Goal: Task Accomplishment & Management: Manage account settings

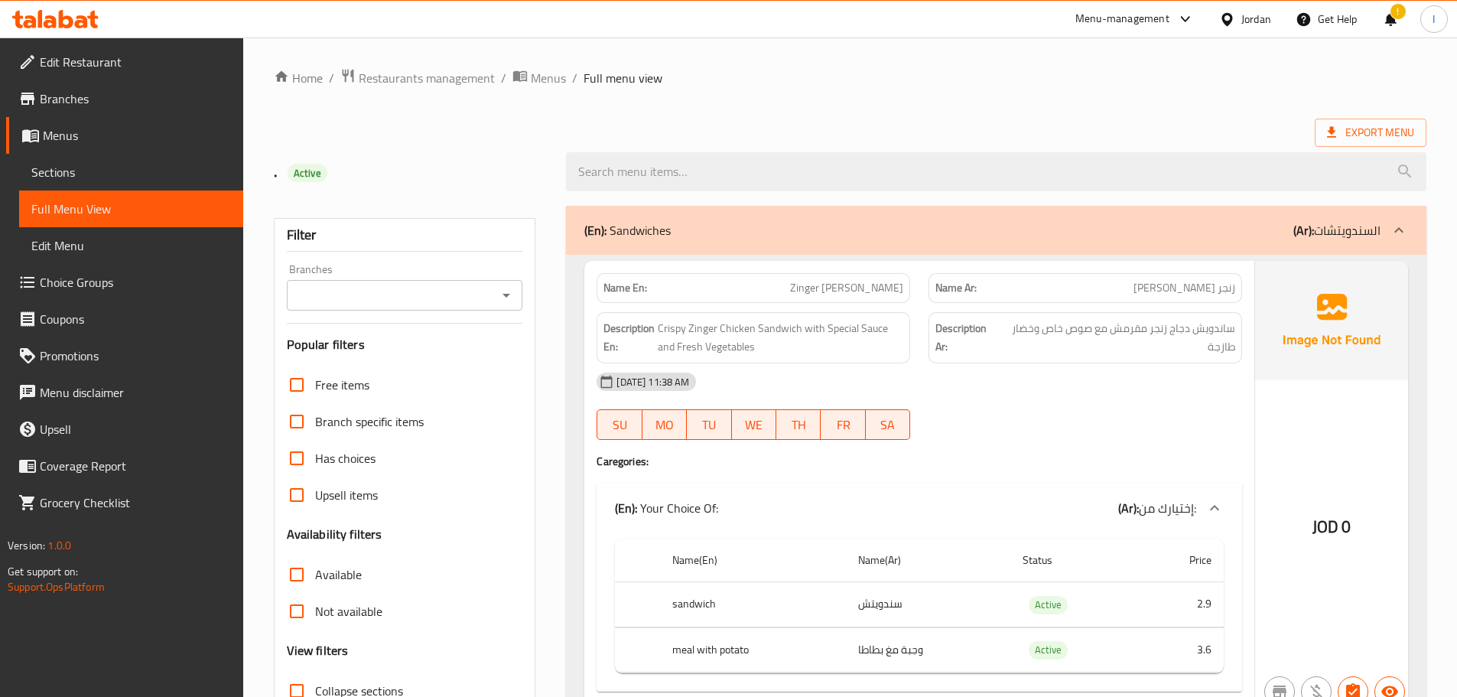
scroll to position [382, 0]
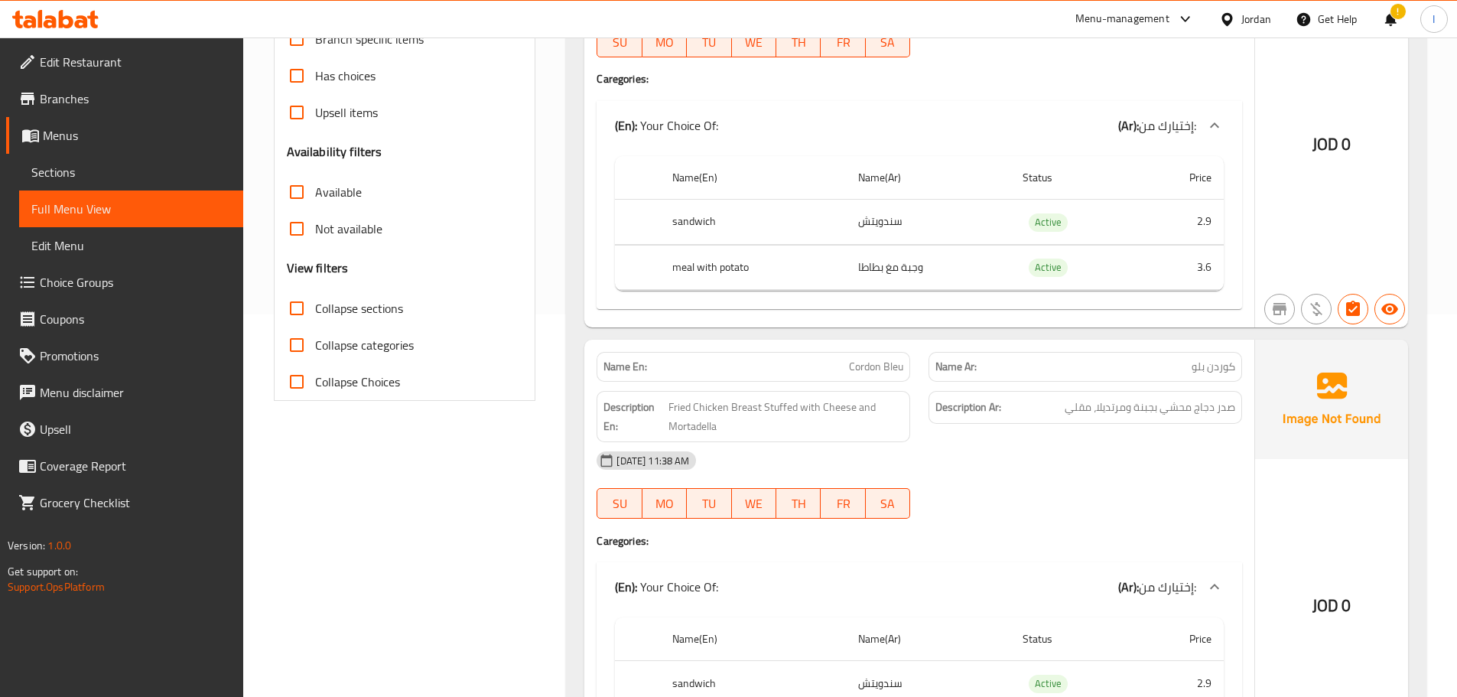
click at [1246, 16] on div "Jordan" at bounding box center [1256, 19] width 30 height 17
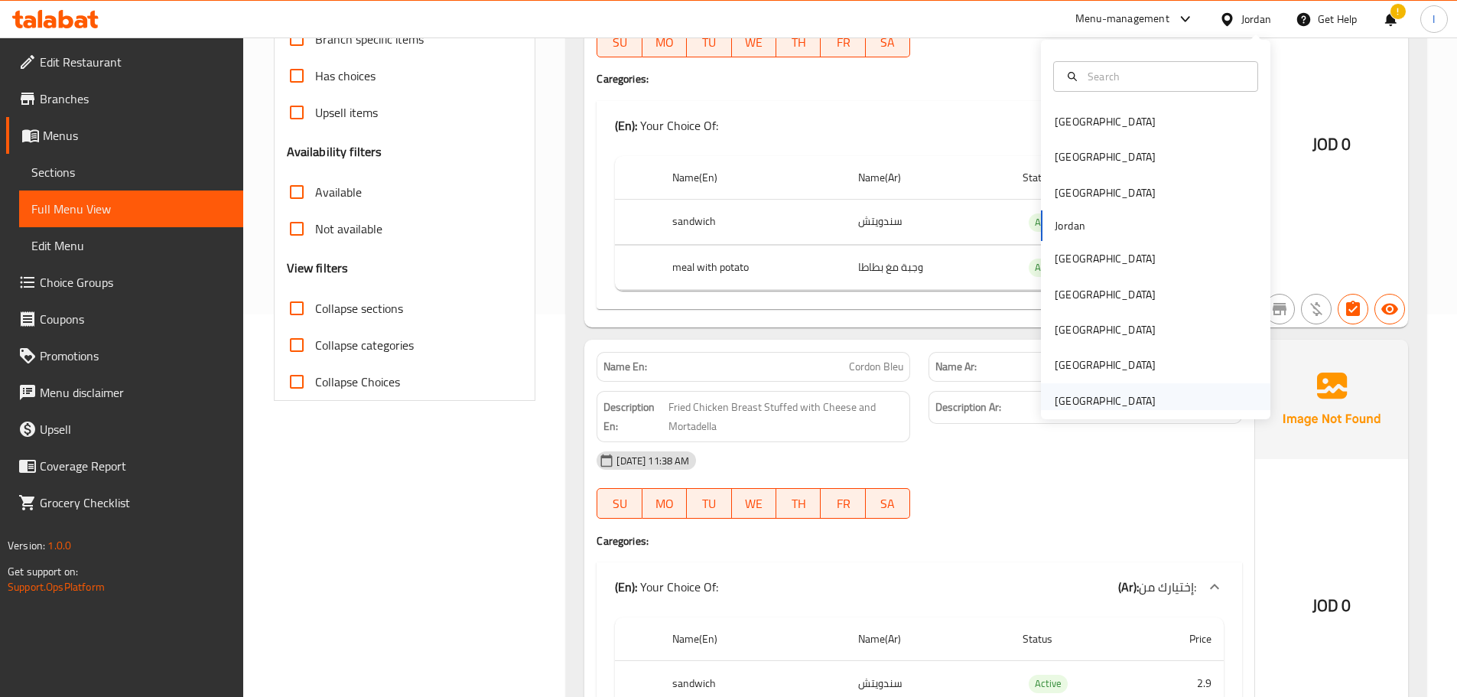
click at [1124, 396] on div "[GEOGRAPHIC_DATA]" at bounding box center [1105, 400] width 101 height 17
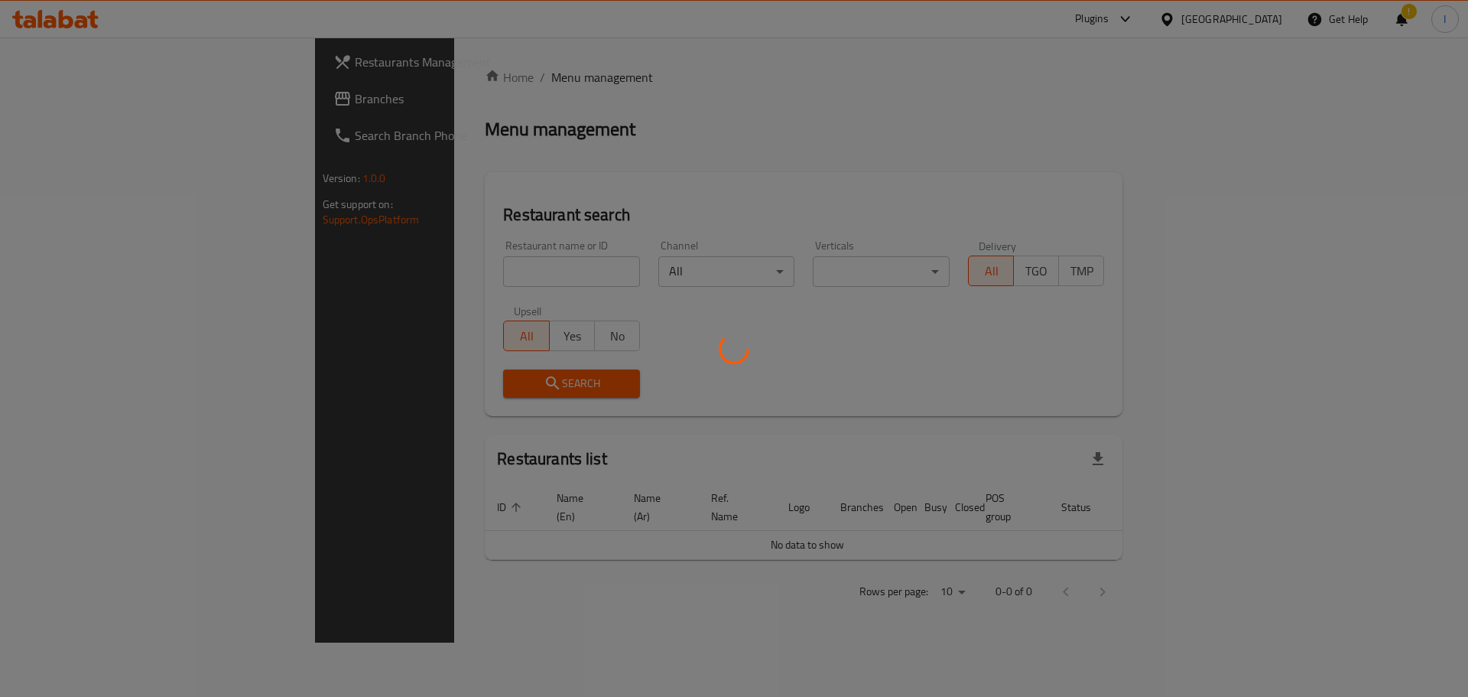
click at [1131, 50] on div at bounding box center [734, 348] width 1468 height 697
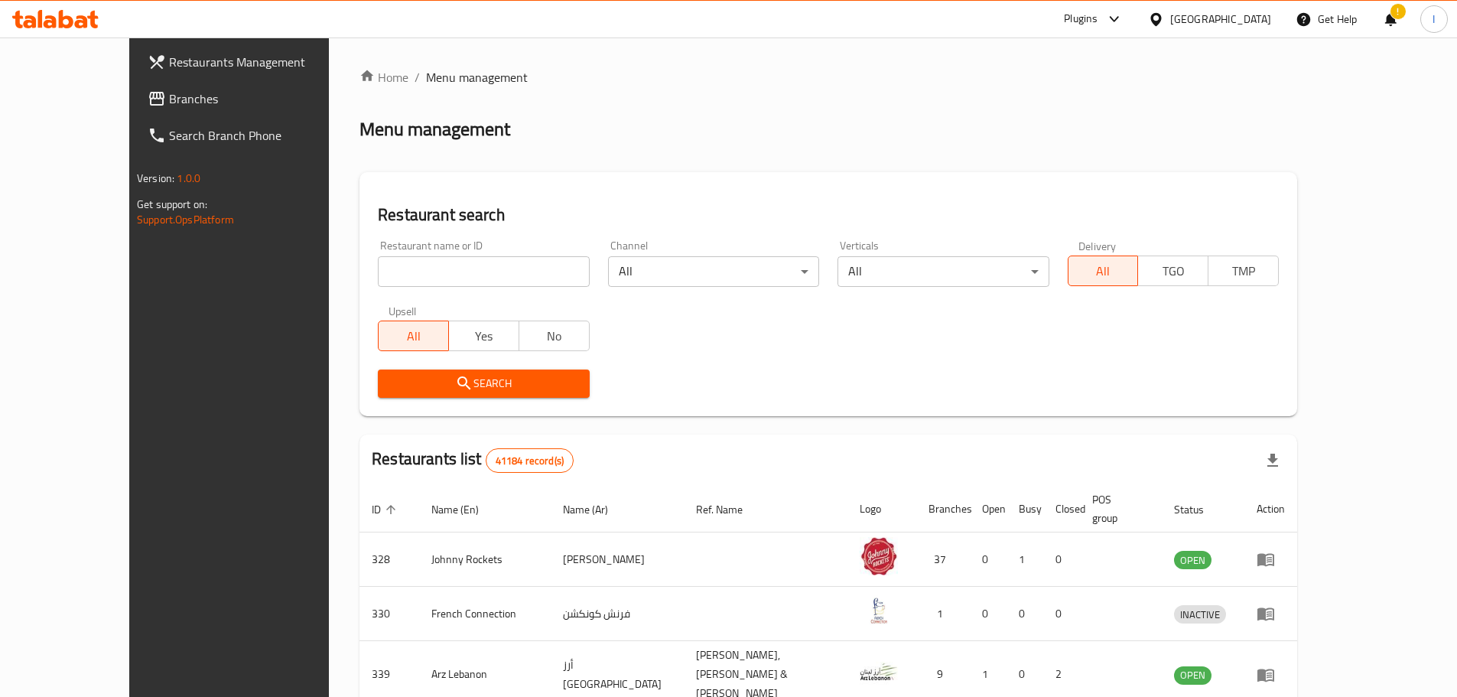
click at [1103, 14] on div at bounding box center [1110, 19] width 25 height 18
click at [958, 206] on div "Restaurant-Management" at bounding box center [969, 209] width 120 height 17
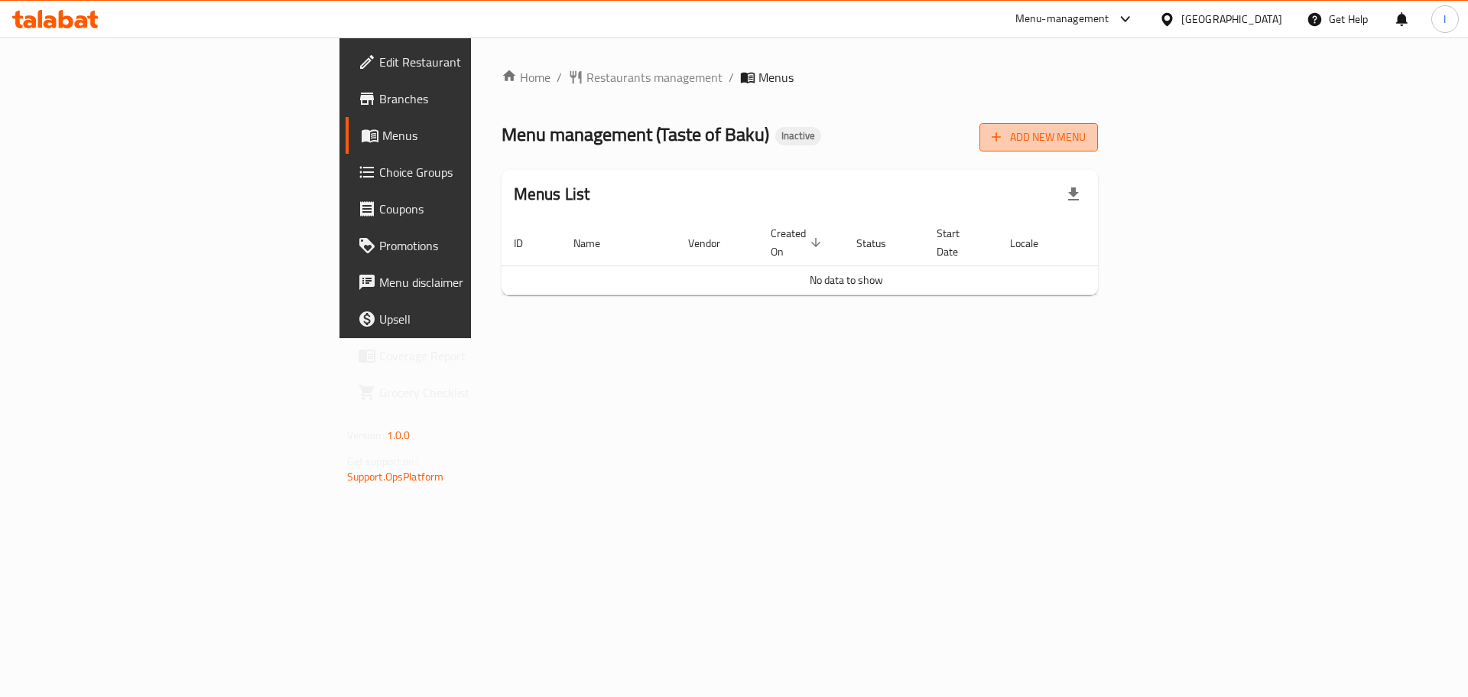
click at [1098, 150] on button "Add New Menu" at bounding box center [1039, 137] width 119 height 28
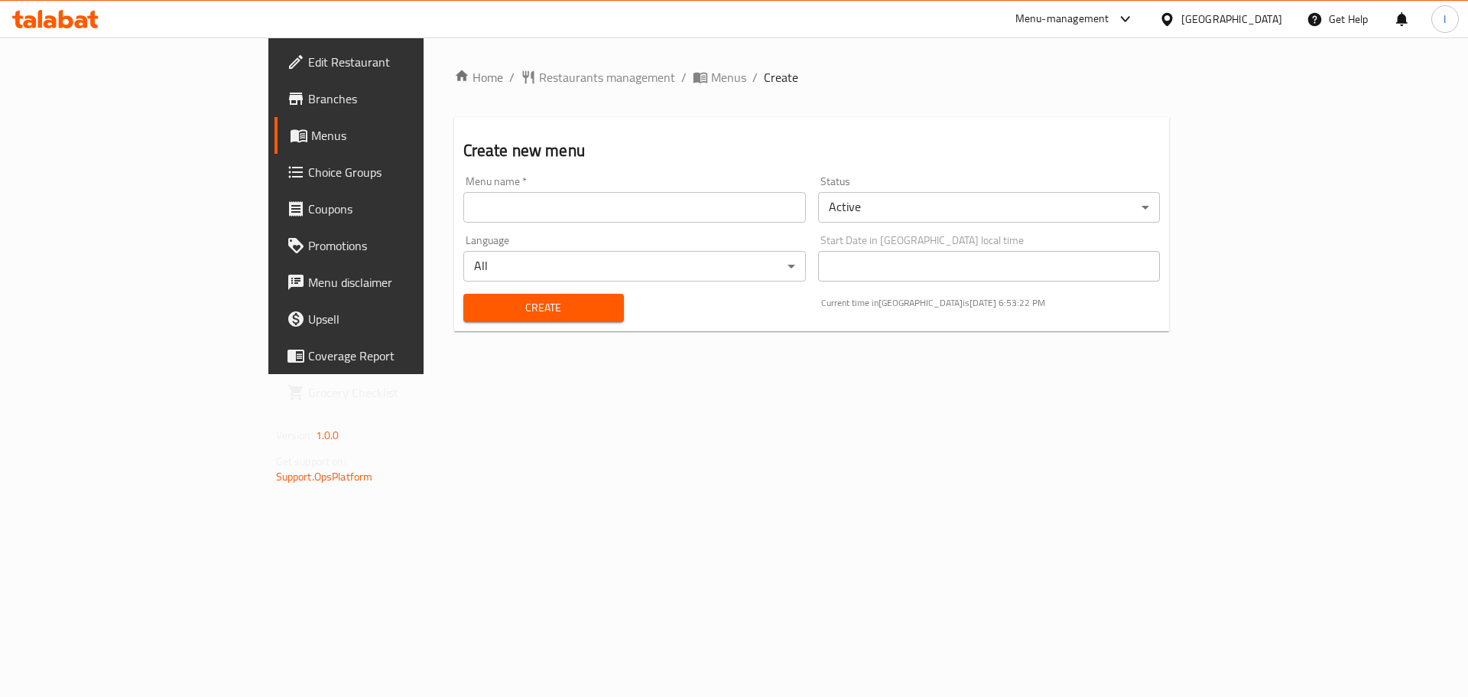
click at [463, 201] on input "text" at bounding box center [634, 207] width 343 height 31
type input "."
click at [476, 301] on span "Create" at bounding box center [544, 307] width 136 height 19
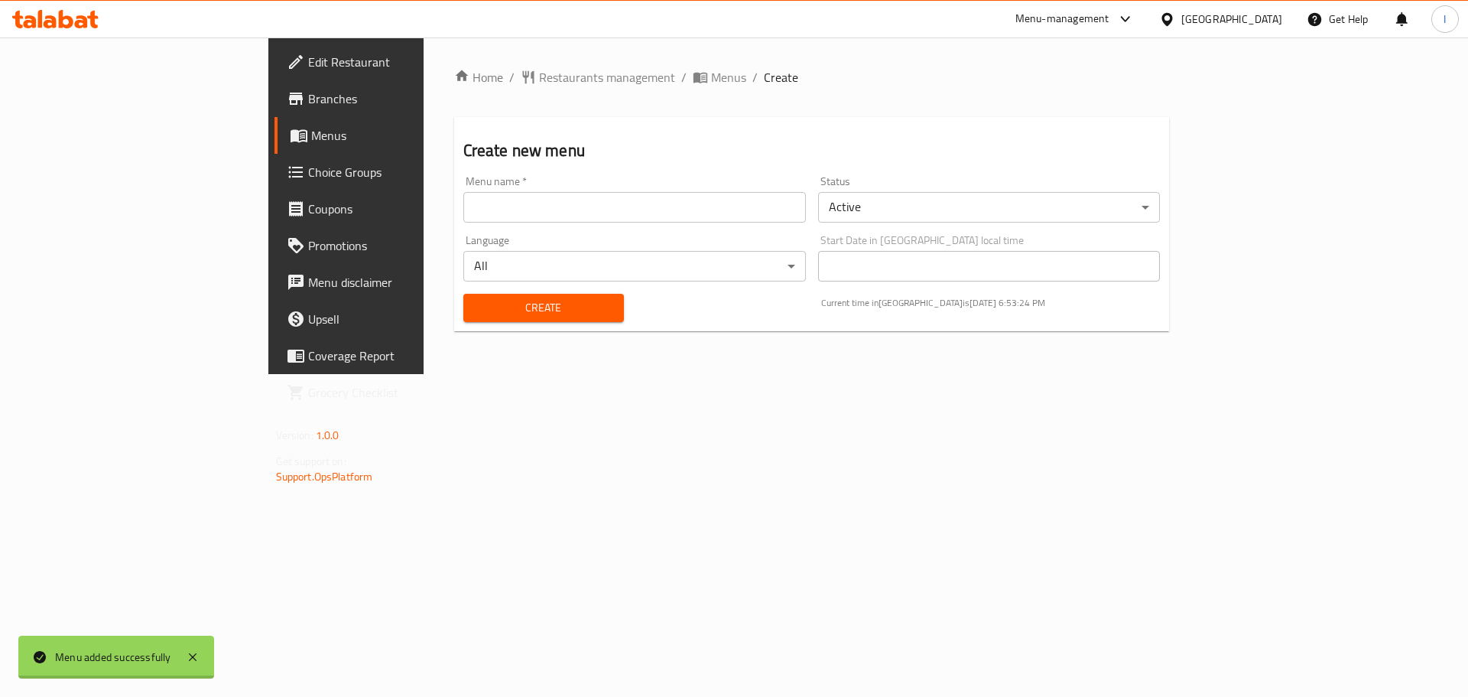
click at [122, 126] on div at bounding box center [734, 348] width 1468 height 697
click at [311, 128] on span "Menus" at bounding box center [406, 135] width 190 height 18
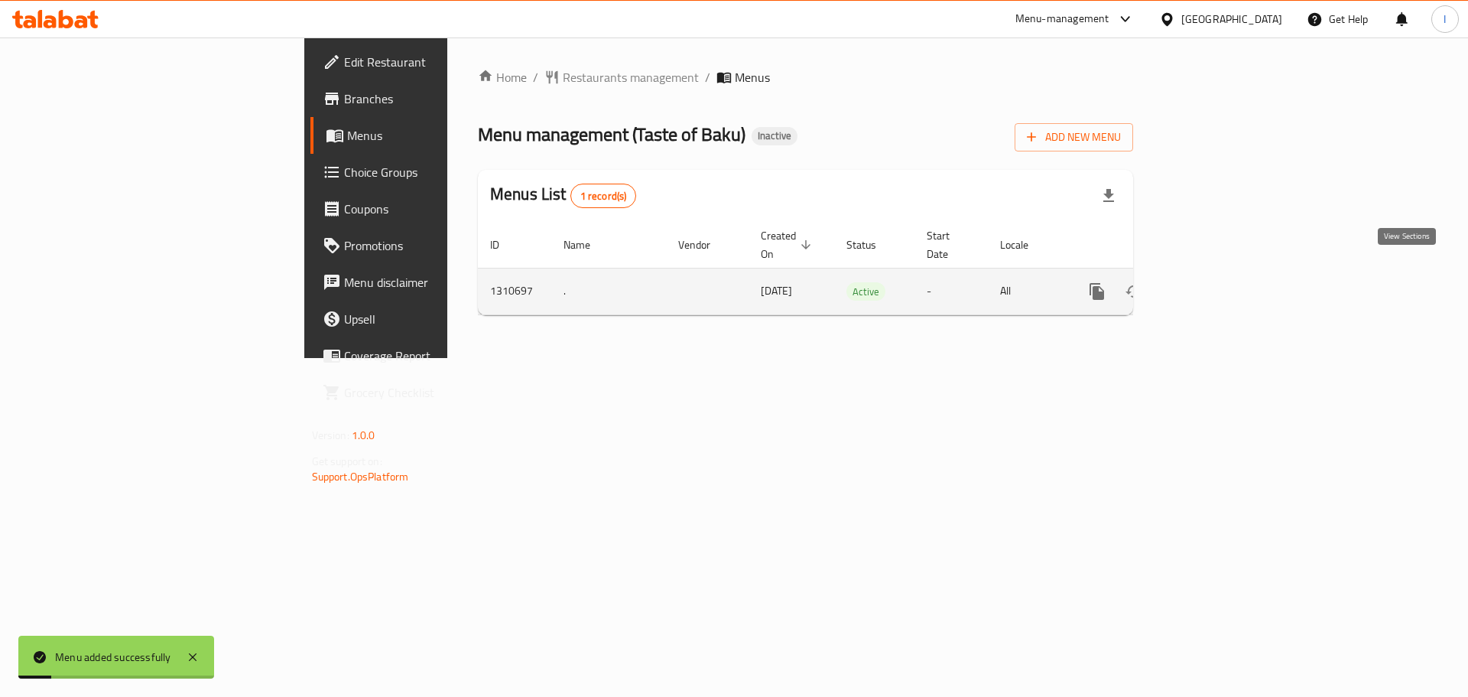
click at [1226, 273] on link "enhanced table" at bounding box center [1207, 291] width 37 height 37
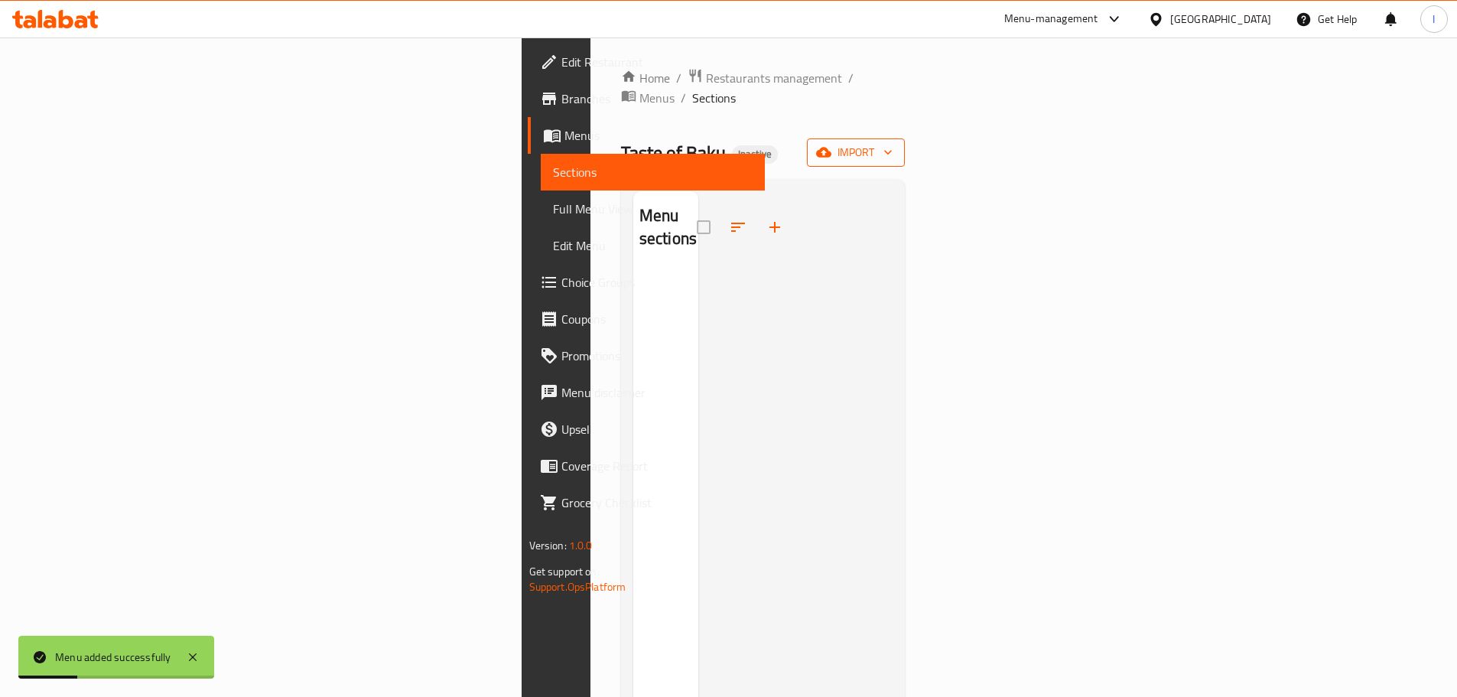
click at [893, 143] on span "import" at bounding box center [855, 152] width 73 height 19
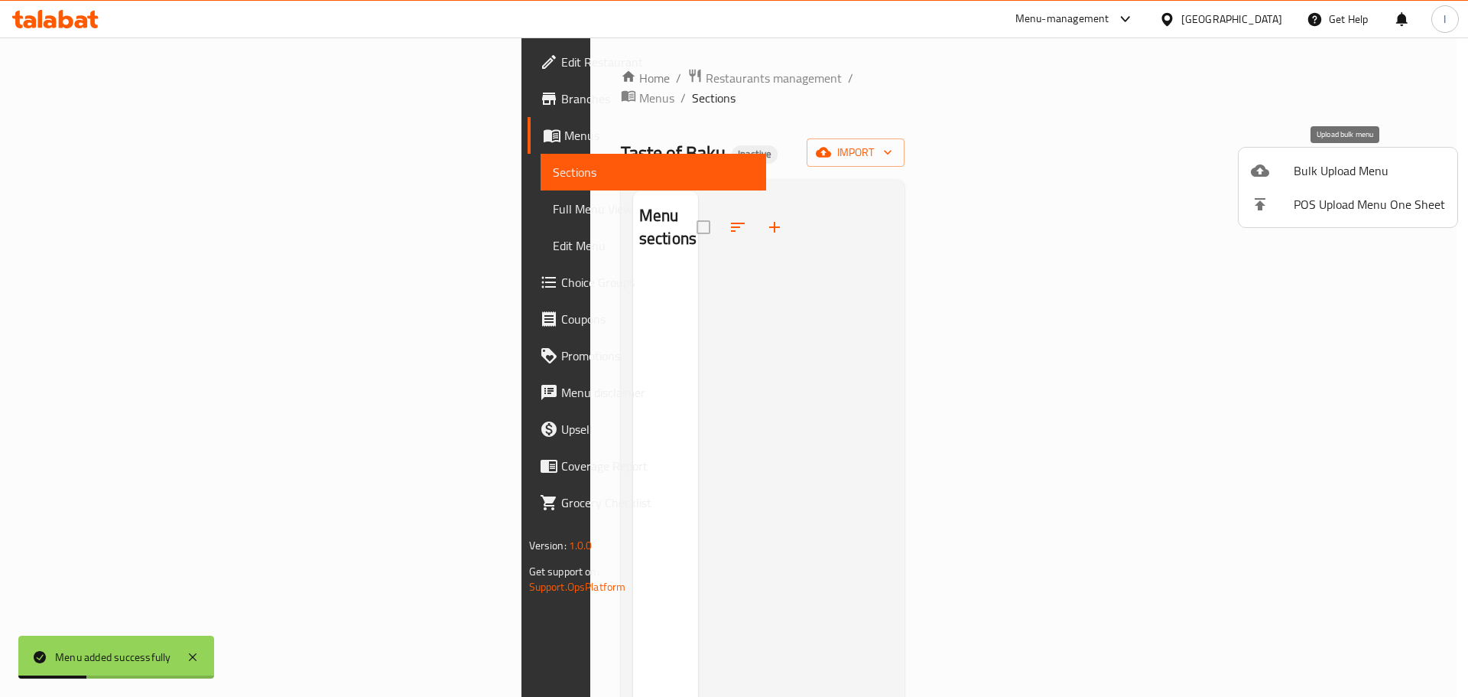
click at [1351, 156] on li "Bulk Upload Menu" at bounding box center [1348, 171] width 219 height 34
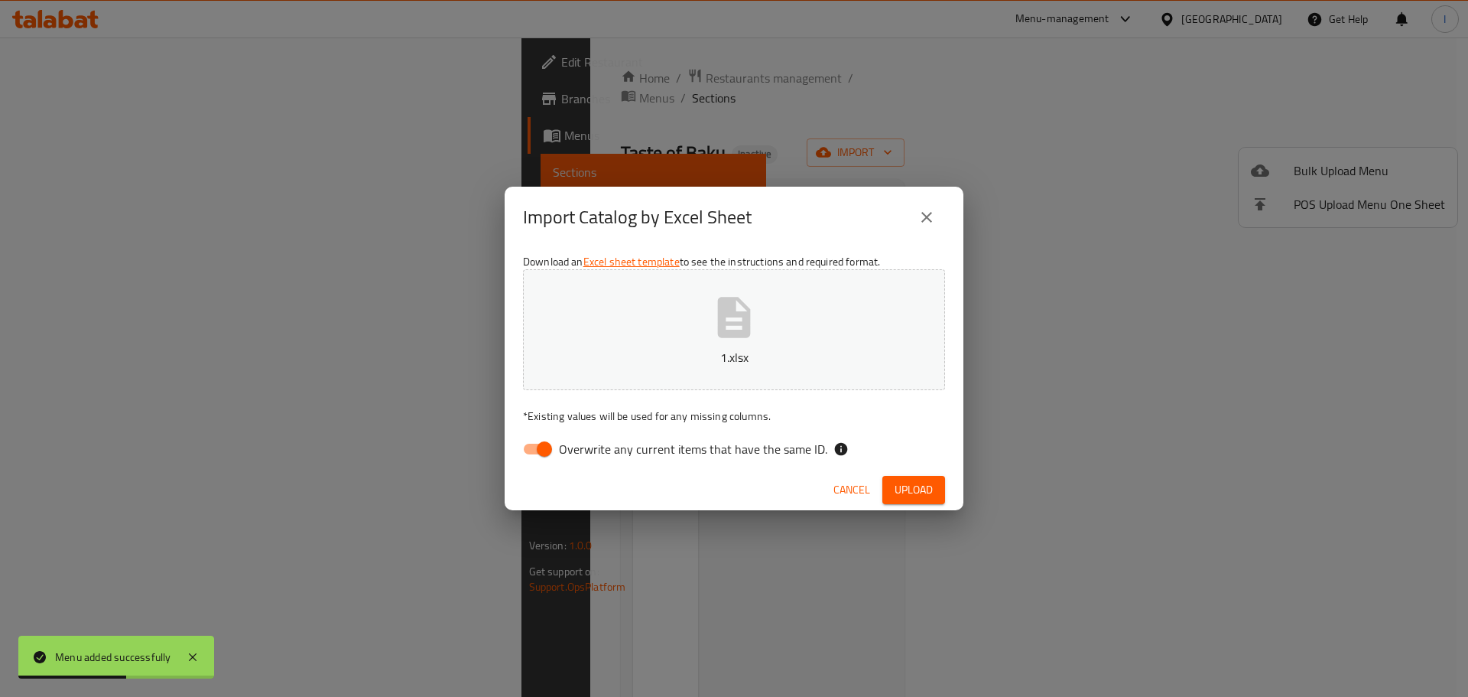
drag, startPoint x: 545, startPoint y: 440, endPoint x: 714, endPoint y: 460, distance: 169.5
click at [545, 441] on input "Overwrite any current items that have the same ID." at bounding box center [544, 448] width 87 height 29
checkbox input "false"
click at [909, 499] on span "Upload" at bounding box center [914, 489] width 38 height 19
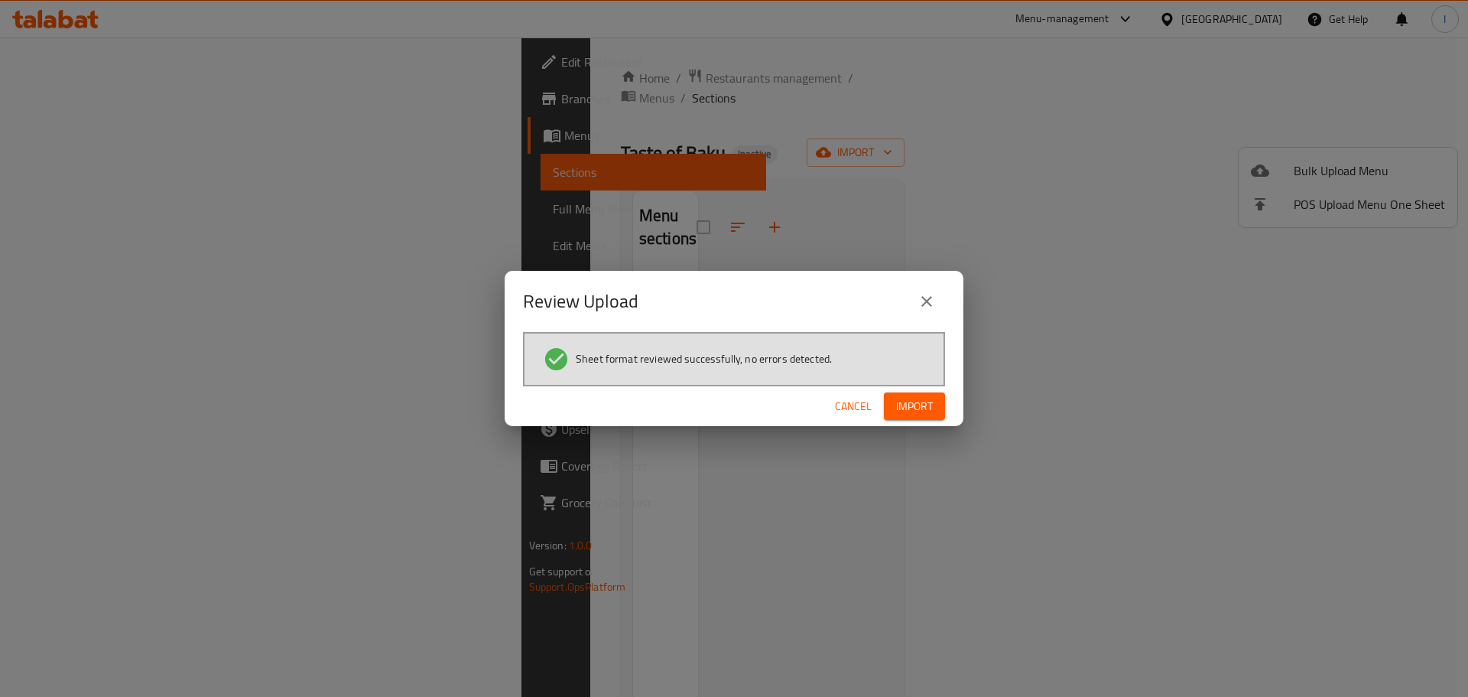
click at [923, 407] on span "Import" at bounding box center [914, 406] width 37 height 19
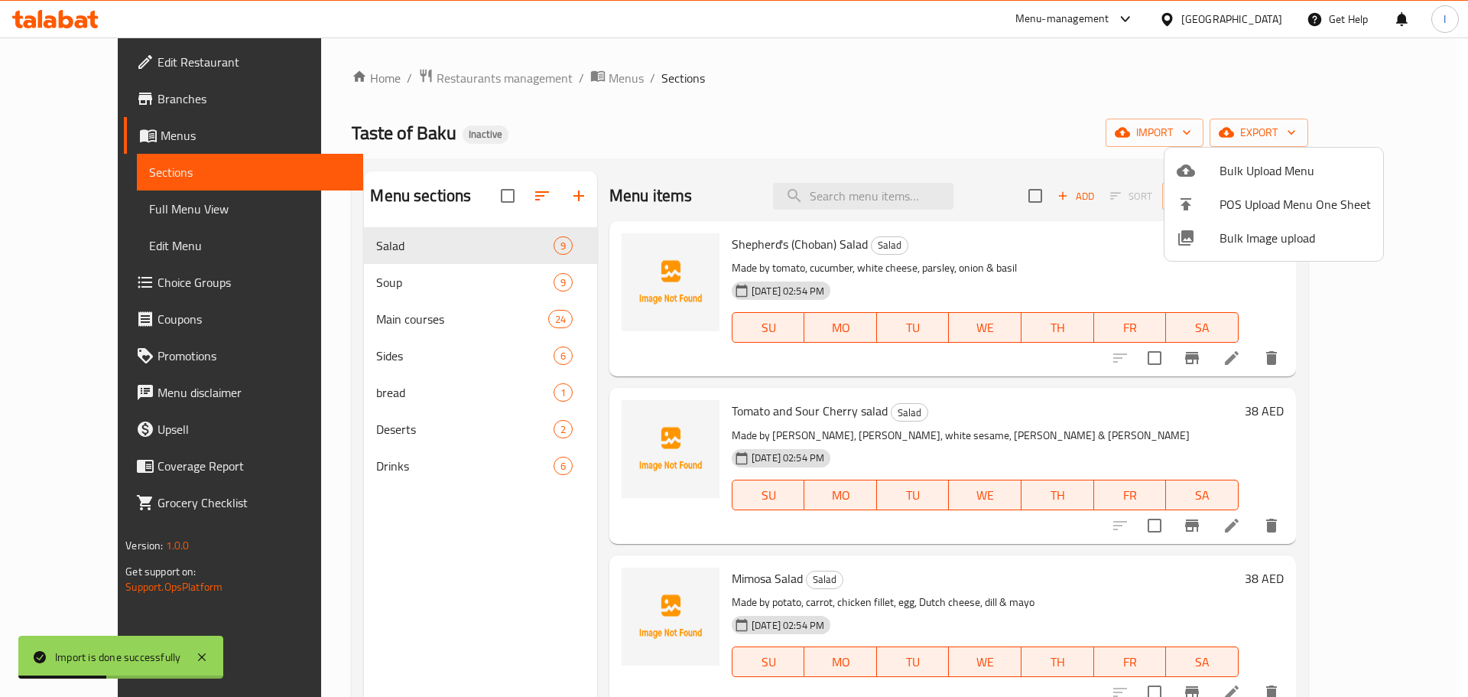
click at [102, 225] on div at bounding box center [734, 348] width 1468 height 697
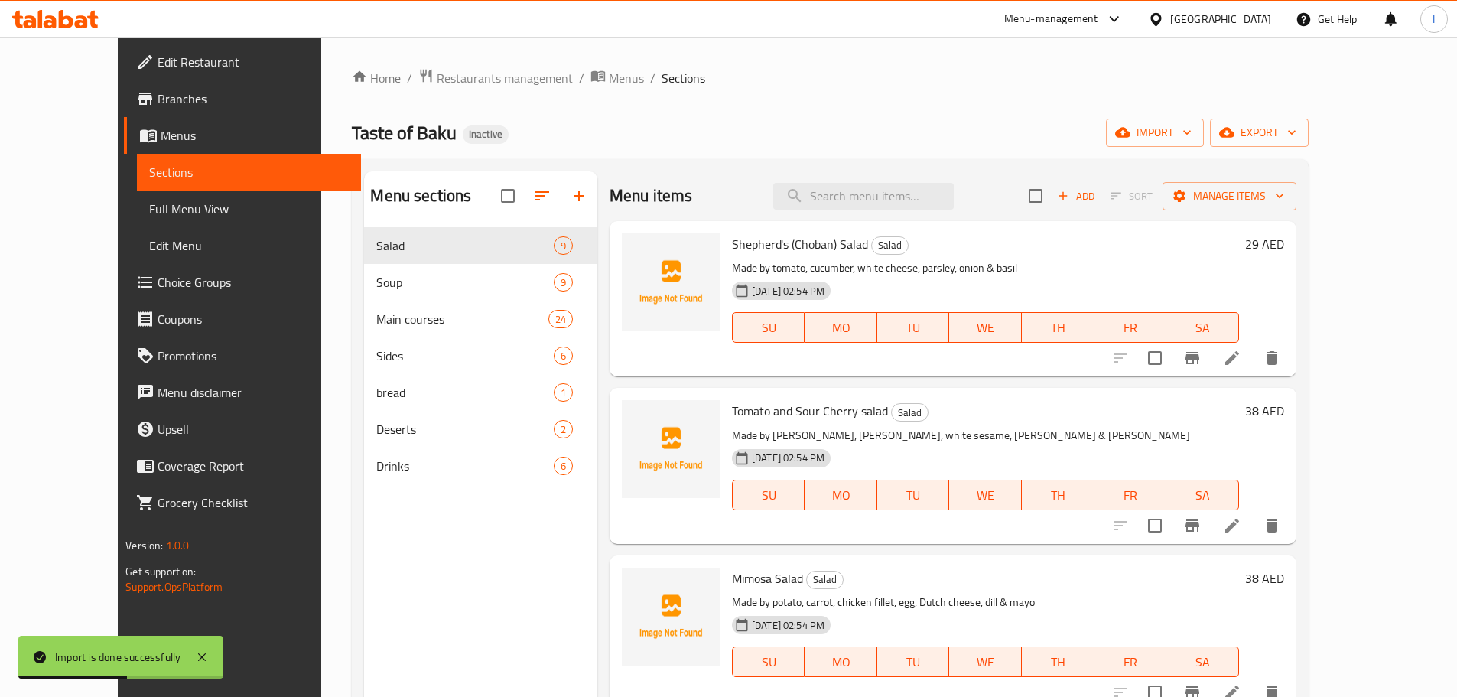
click at [149, 216] on span "Full Menu View" at bounding box center [249, 209] width 200 height 18
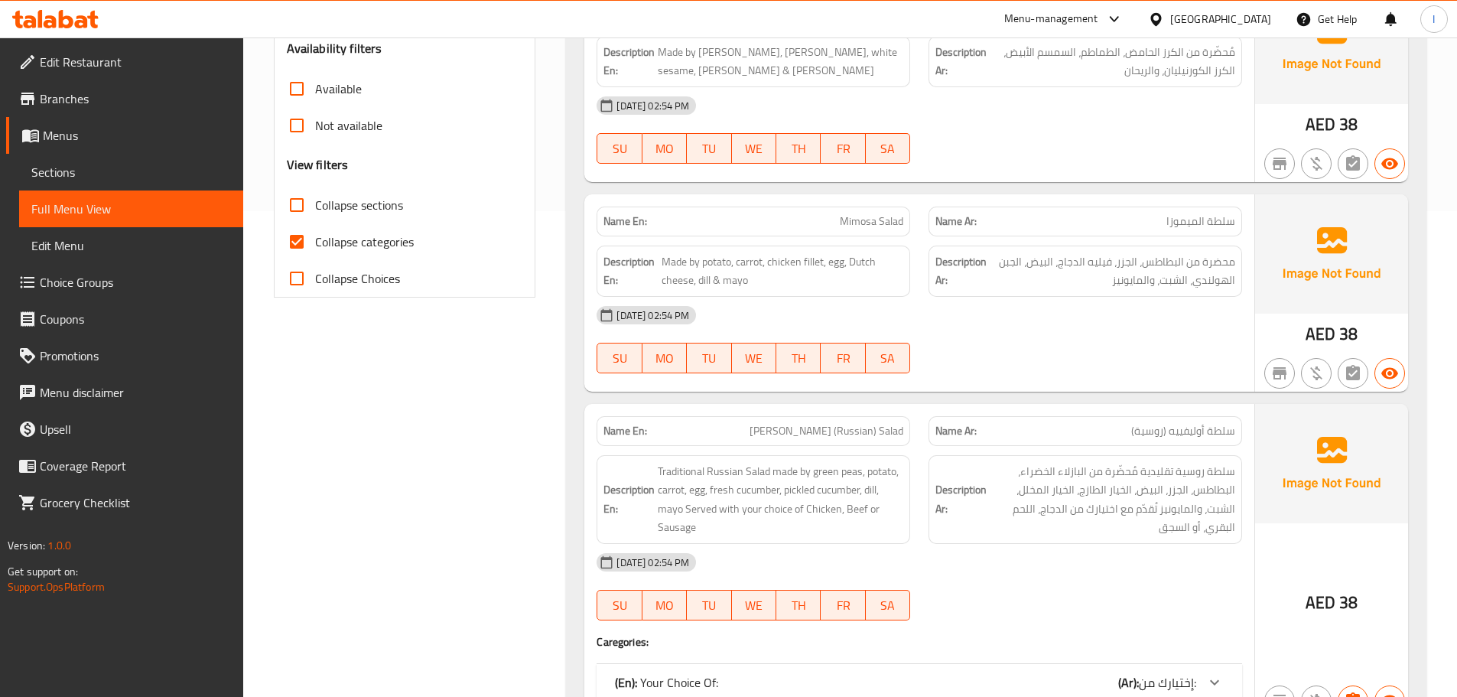
scroll to position [612, 0]
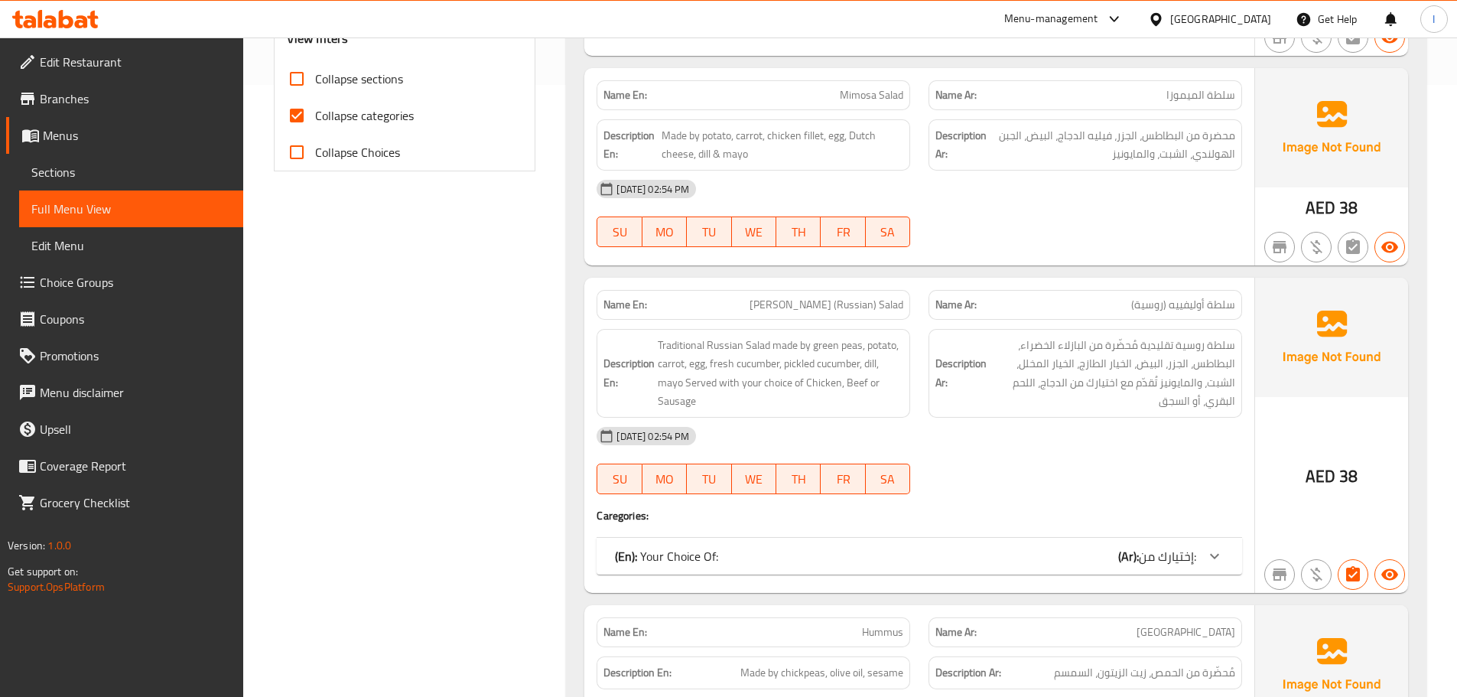
click at [343, 117] on span "Collapse categories" at bounding box center [364, 115] width 99 height 18
click at [315, 117] on input "Collapse categories" at bounding box center [296, 115] width 37 height 37
checkbox input "false"
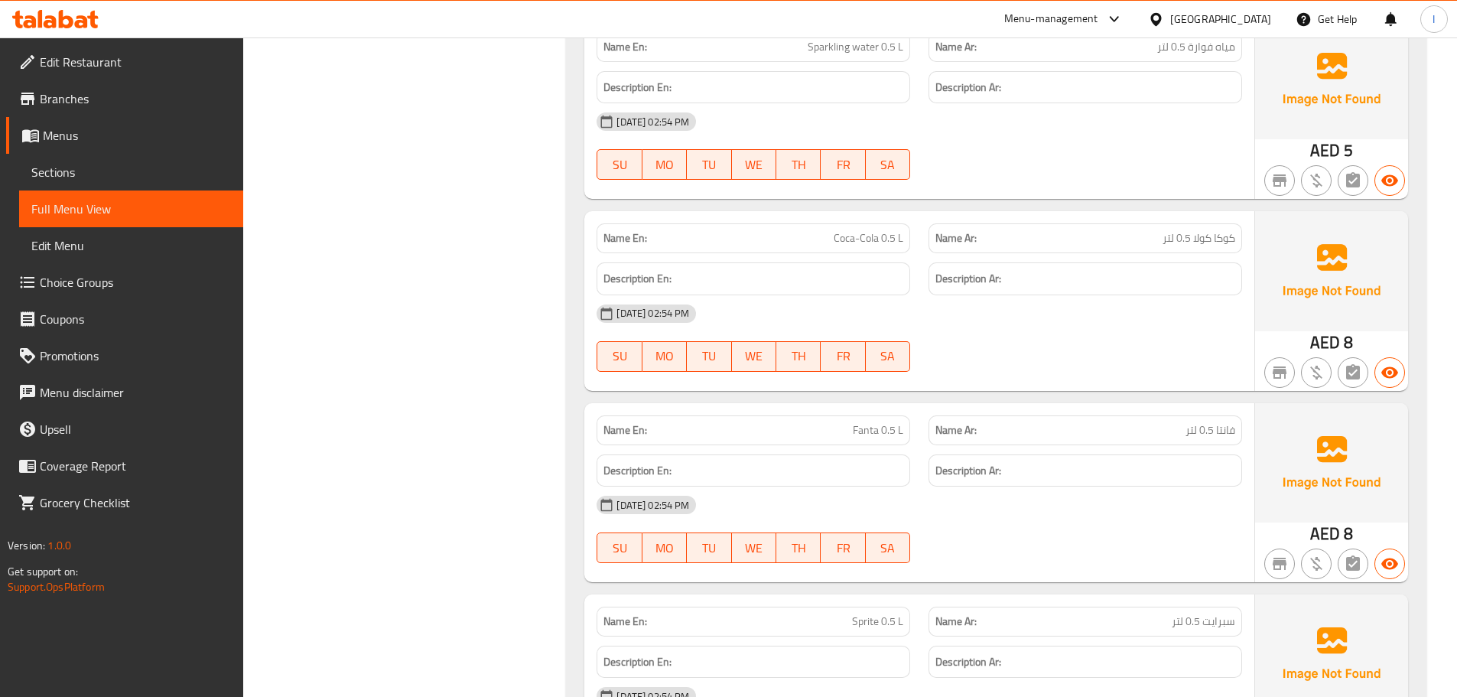
scroll to position [13344, 0]
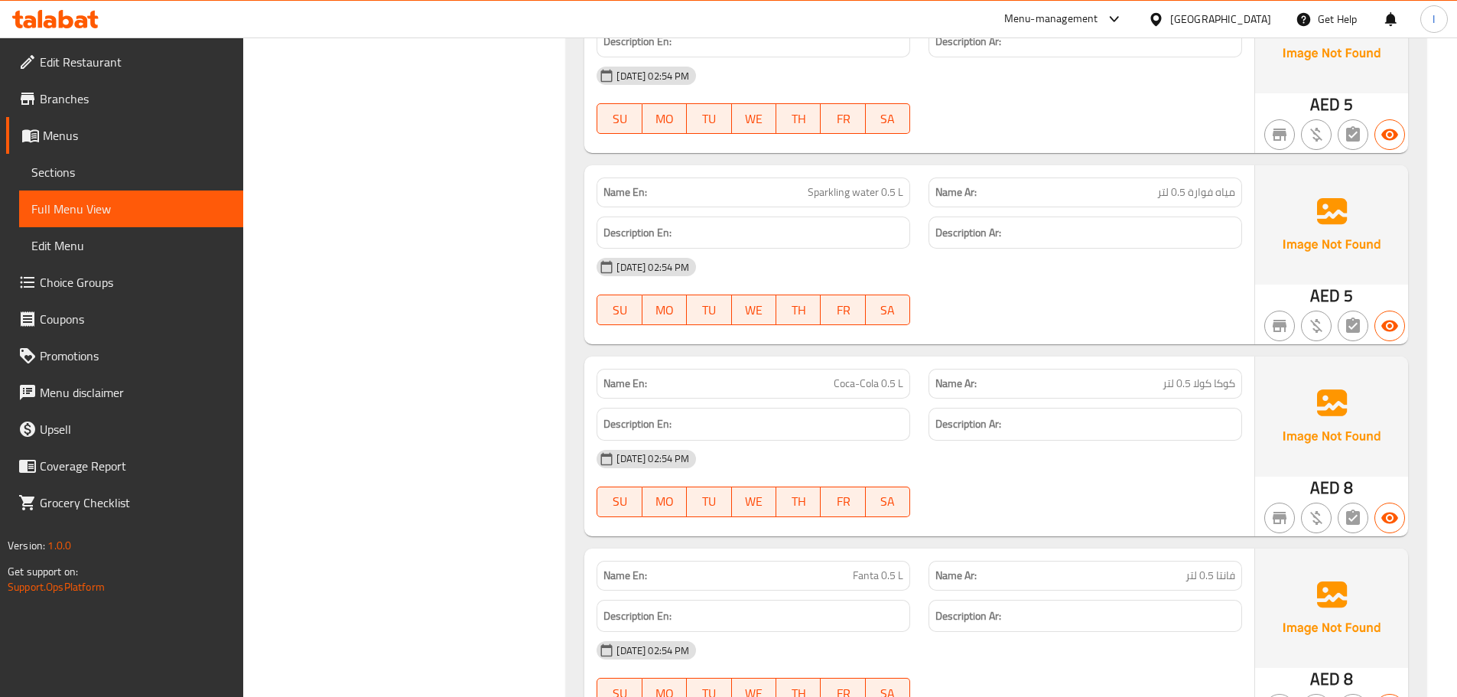
click at [125, 130] on span "Menus" at bounding box center [137, 135] width 188 height 18
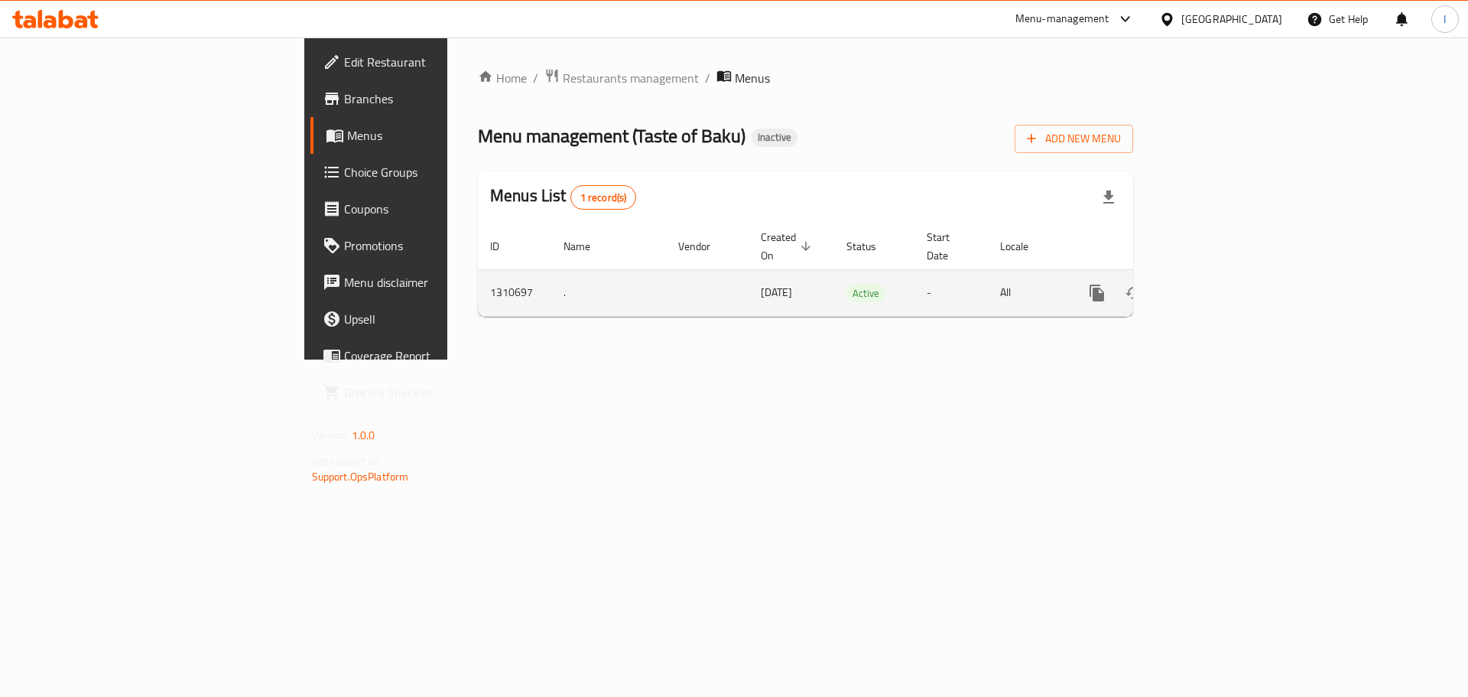
click at [1226, 286] on div "enhanced table" at bounding box center [1152, 293] width 147 height 37
click at [1215, 286] on icon "enhanced table" at bounding box center [1208, 293] width 14 height 14
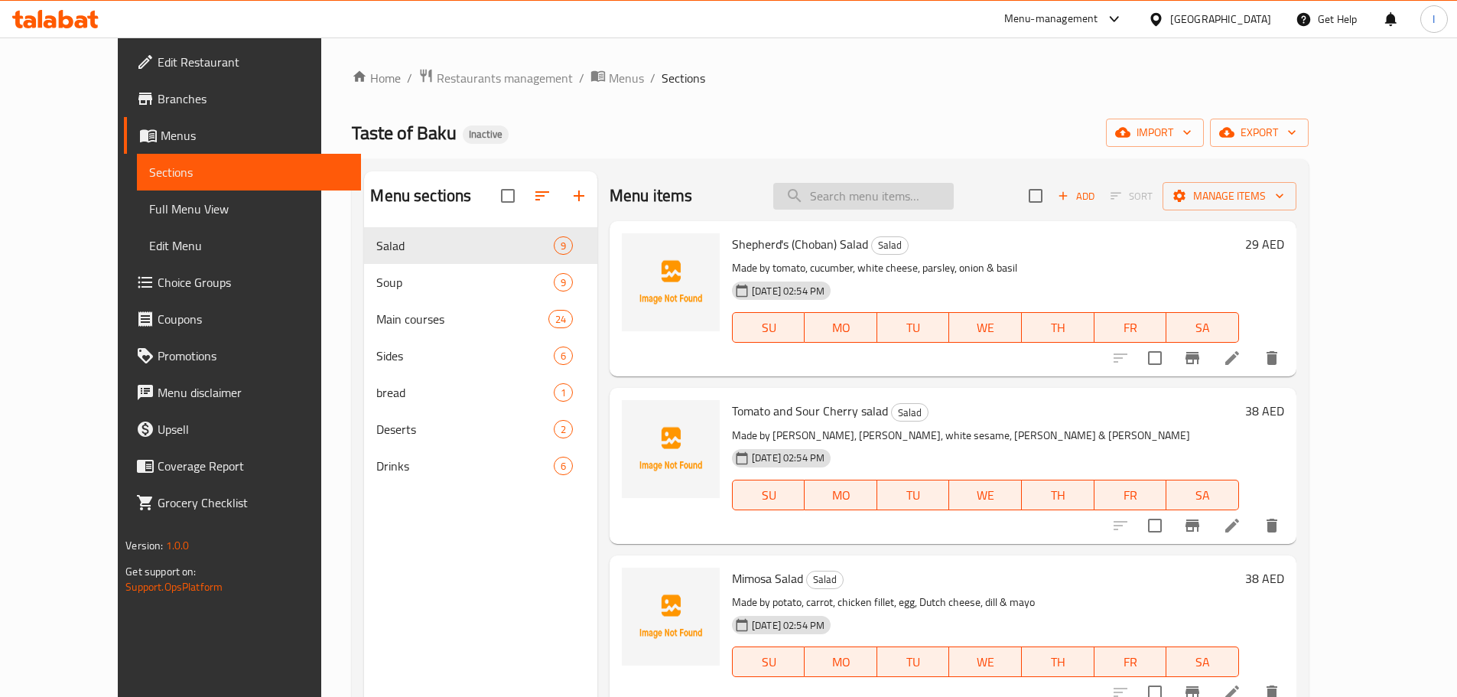
click at [935, 206] on input "search" at bounding box center [863, 196] width 180 height 27
paste input "Kufta Bozba"
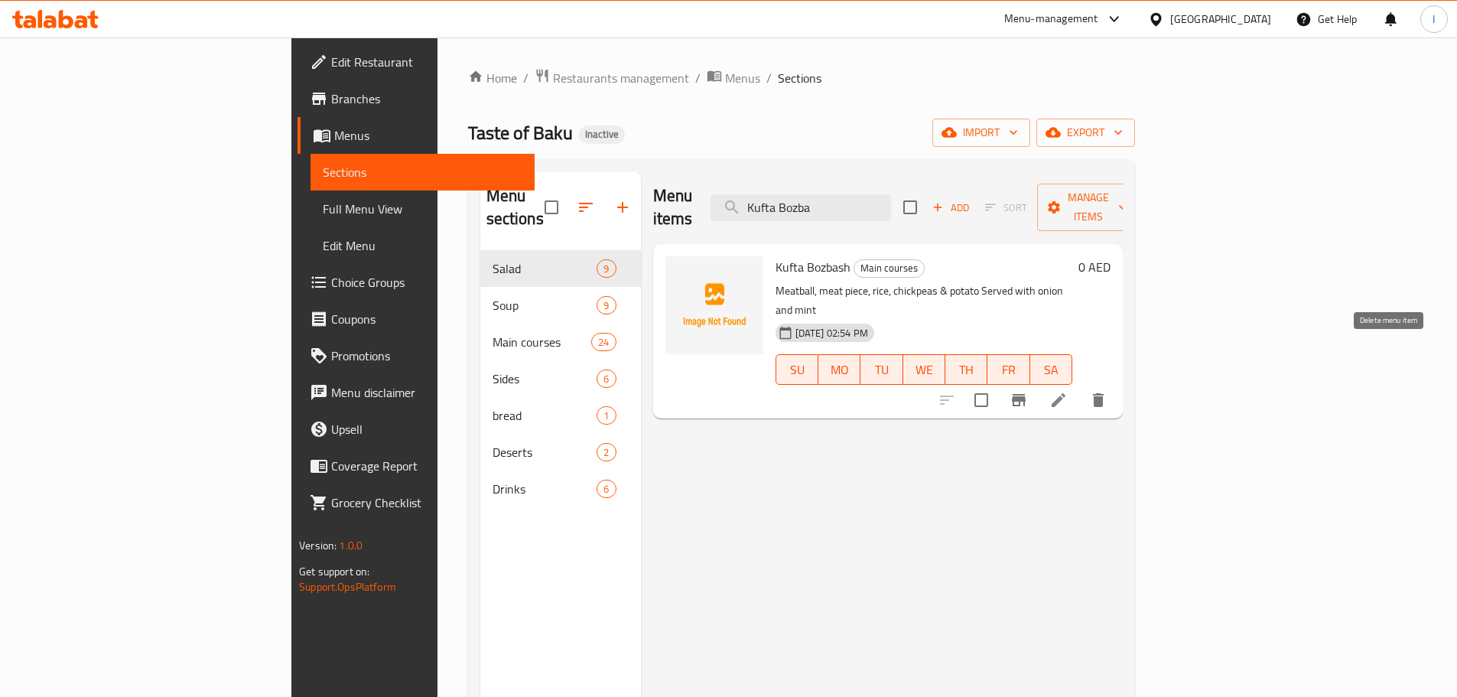
type input "Kufta Bozba"
click at [1135, 353] on div "Menu sections Salad 9 Soup 9 Main courses 24 Sides 6 bread 1 Deserts 2 Drinks 6…" at bounding box center [801, 519] width 667 height 721
click at [1117, 382] on button "delete" at bounding box center [1098, 400] width 37 height 37
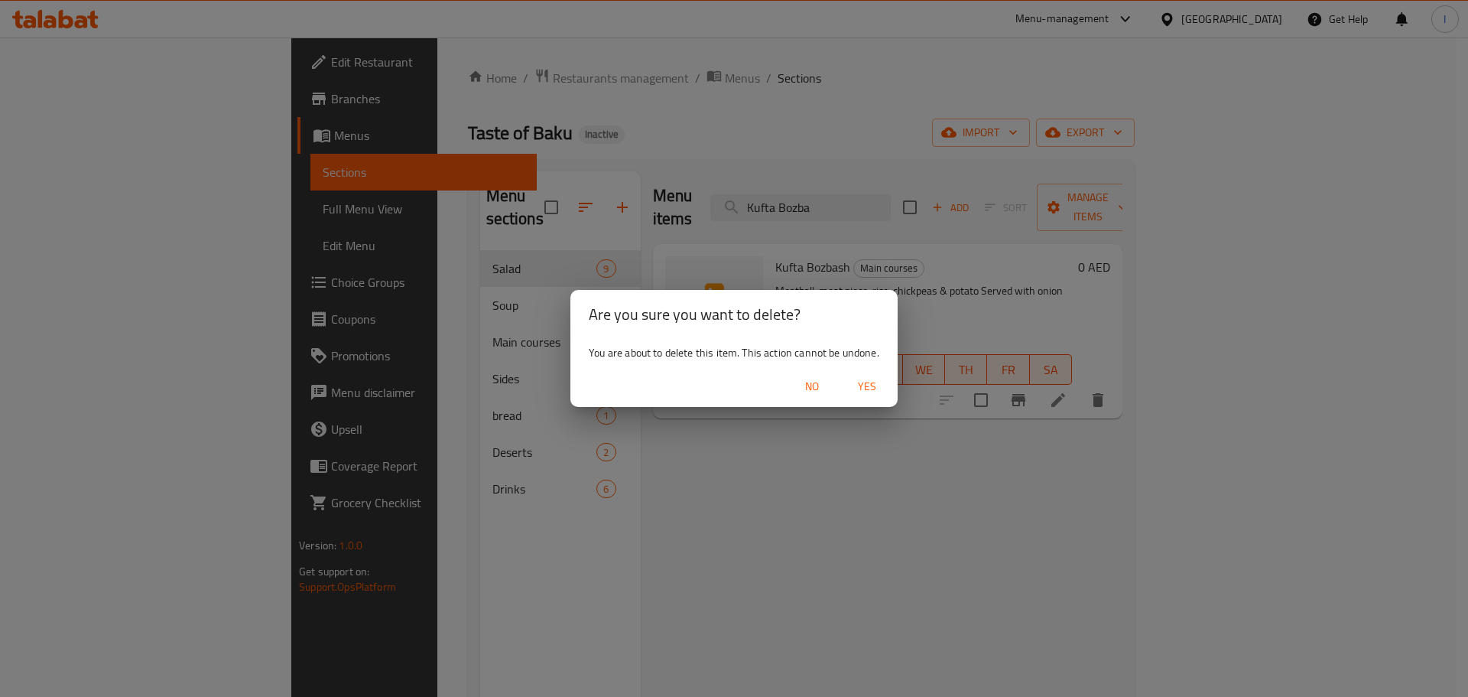
click at [871, 390] on span "Yes" at bounding box center [867, 386] width 37 height 19
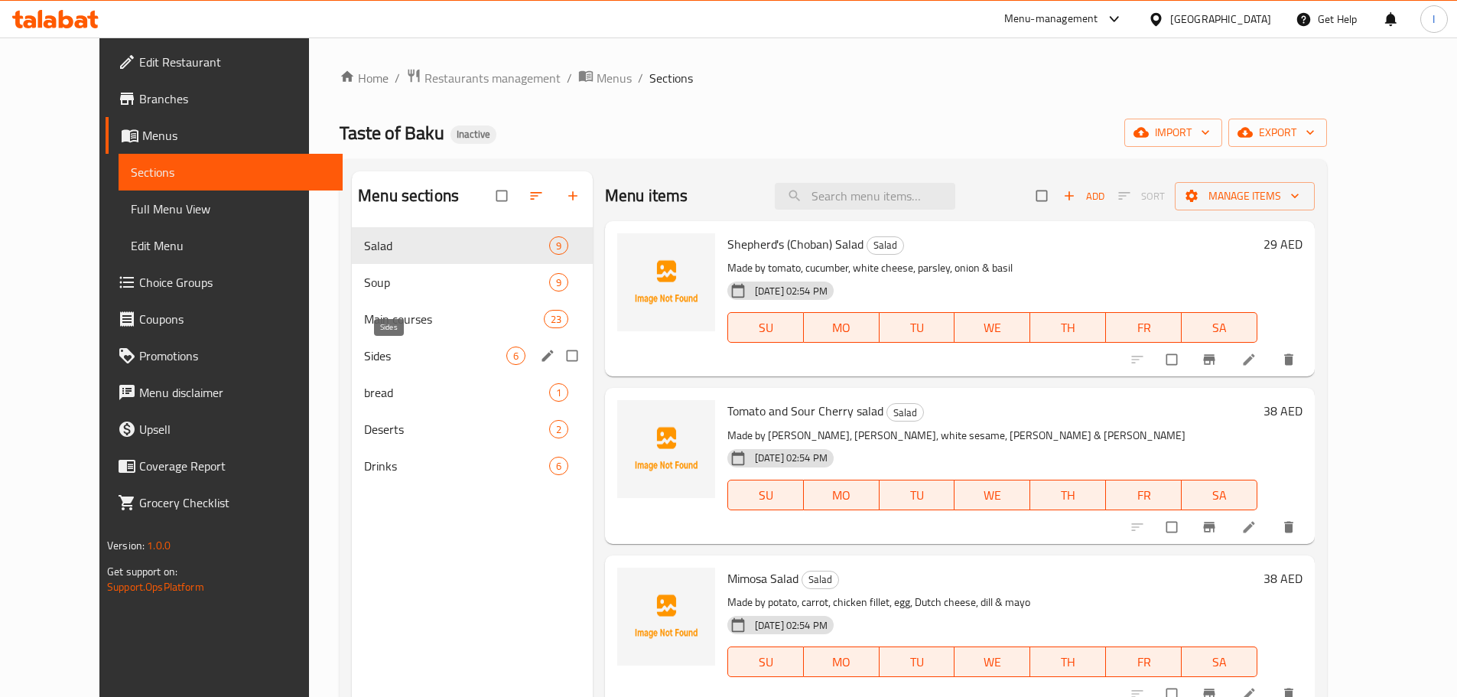
scroll to position [76, 0]
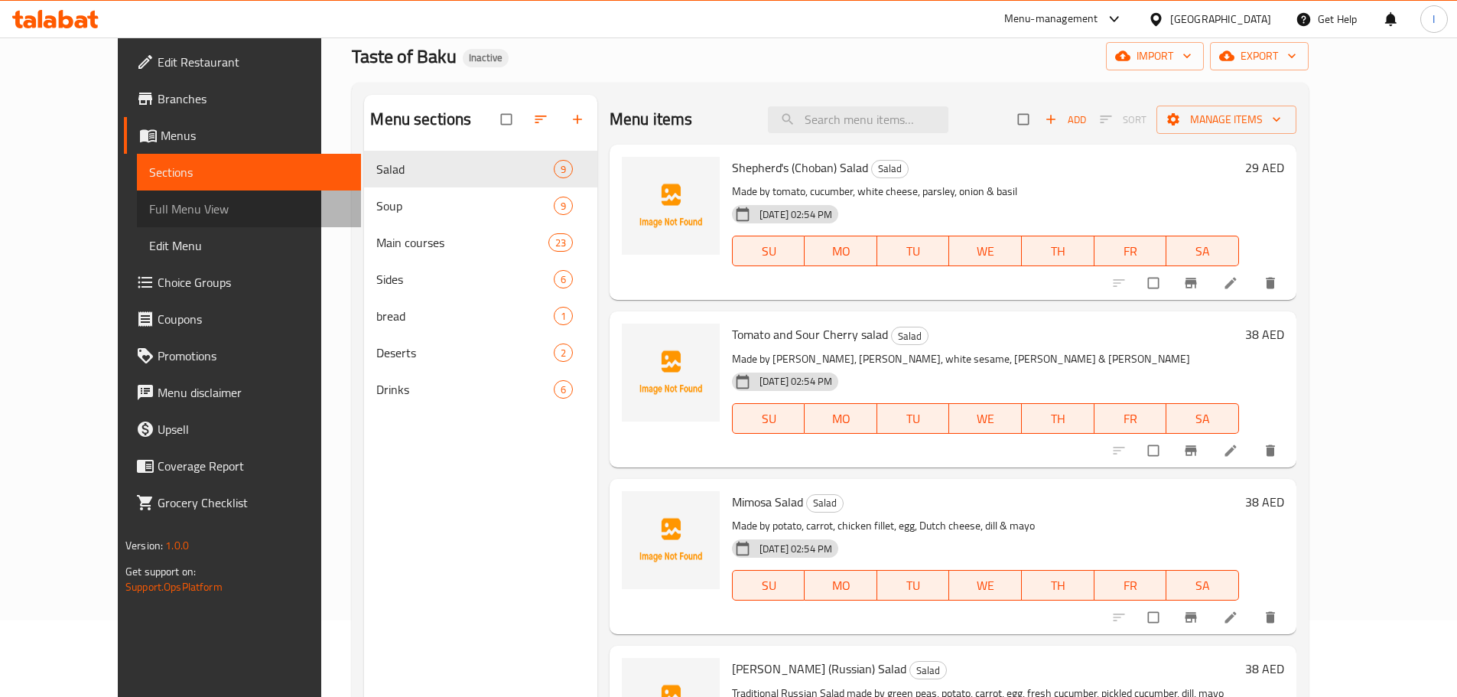
click at [137, 195] on link "Full Menu View" at bounding box center [249, 208] width 224 height 37
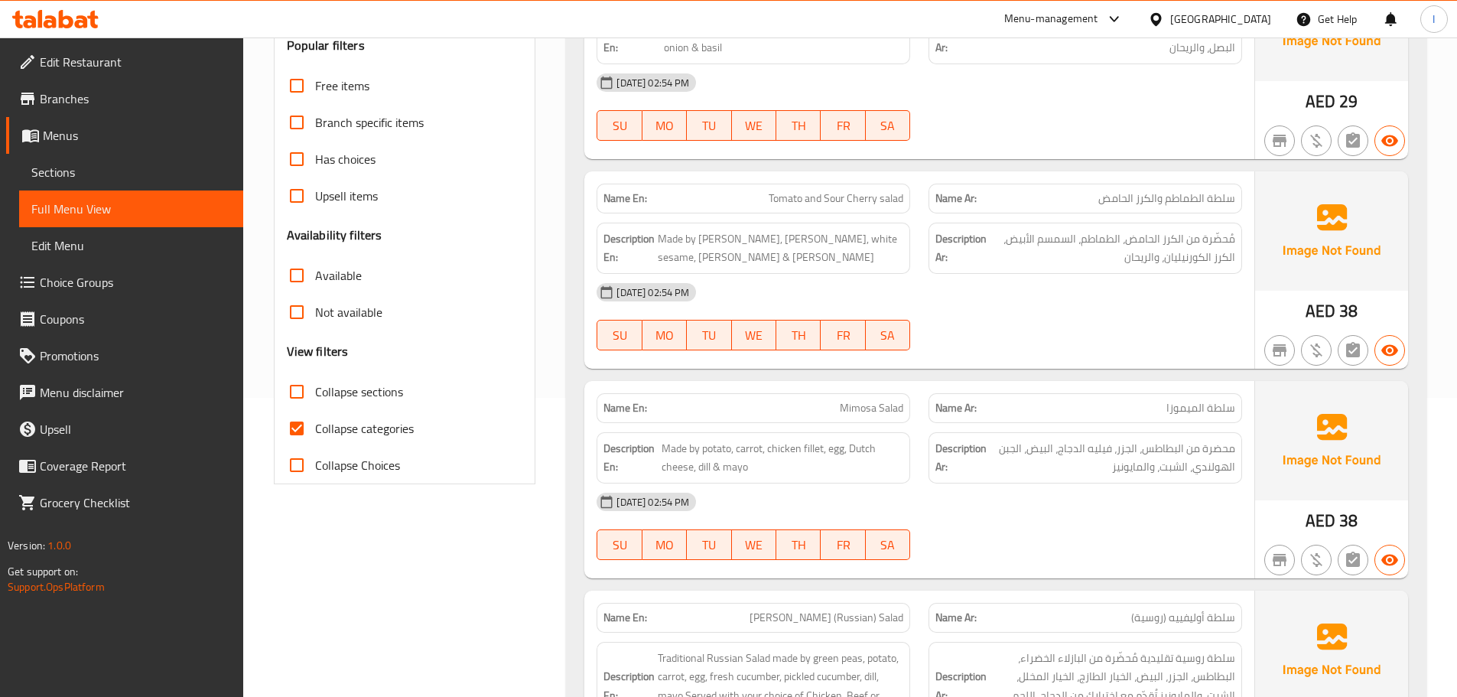
scroll to position [306, 0]
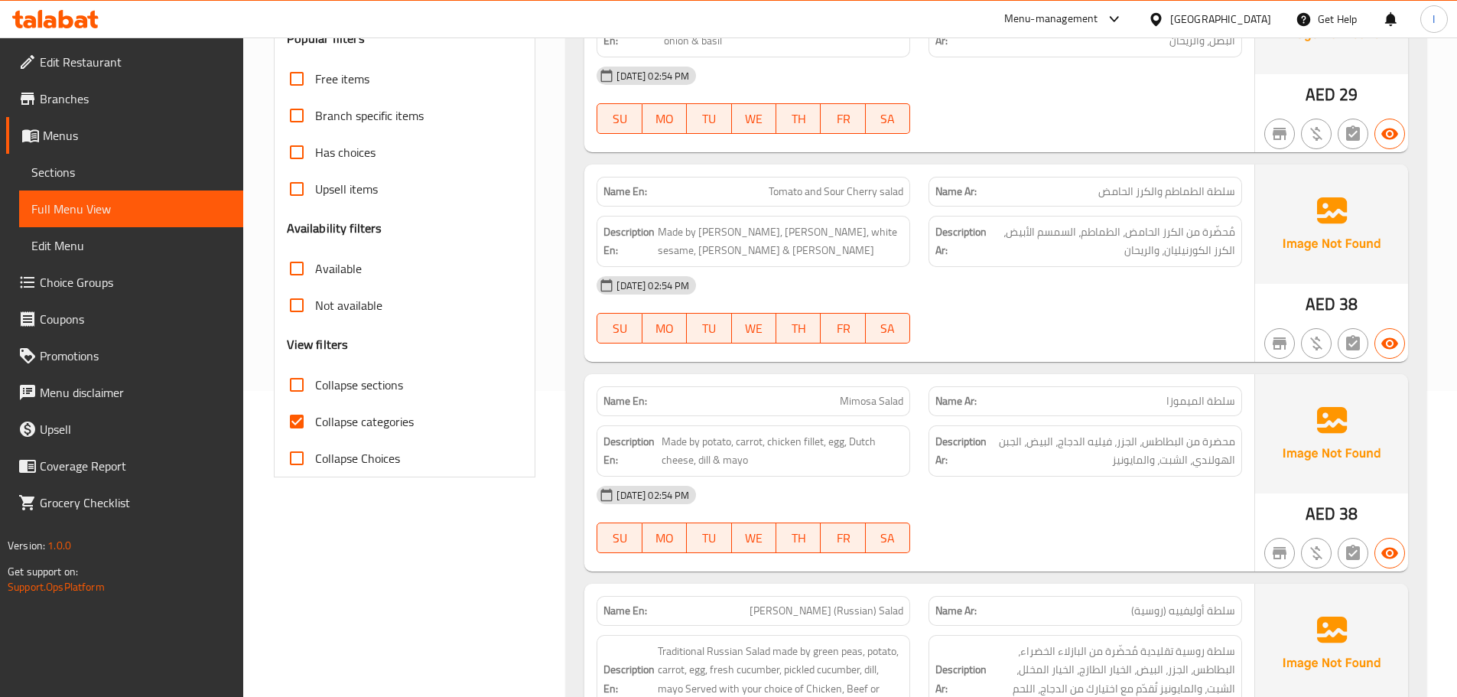
click at [292, 424] on input "Collapse categories" at bounding box center [296, 421] width 37 height 37
checkbox input "false"
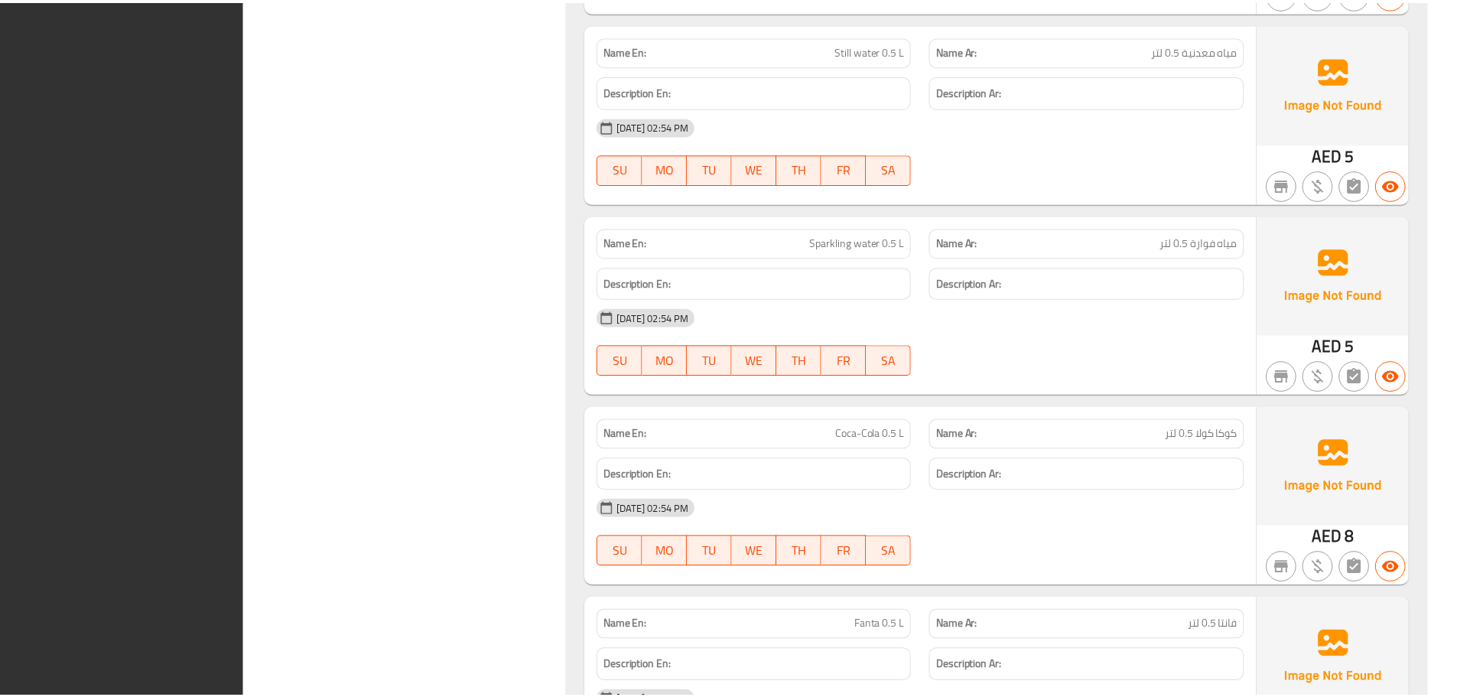
scroll to position [13365, 0]
